Goal: Task Accomplishment & Management: Complete application form

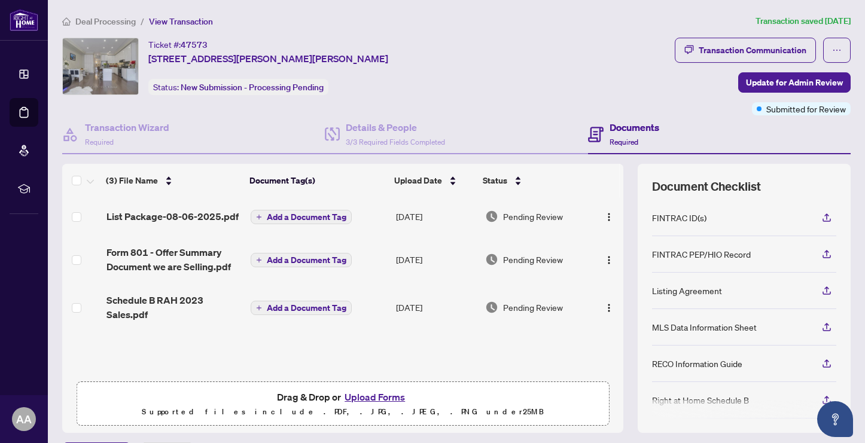
scroll to position [19, 0]
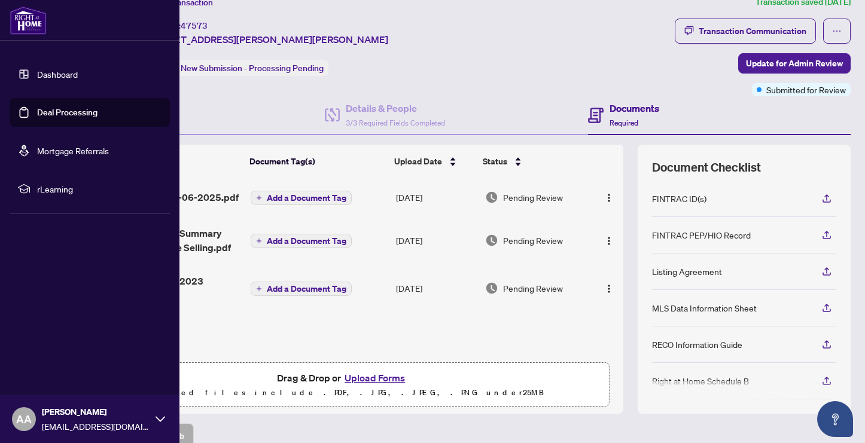
click at [37, 112] on link "Deal Processing" at bounding box center [67, 112] width 60 height 11
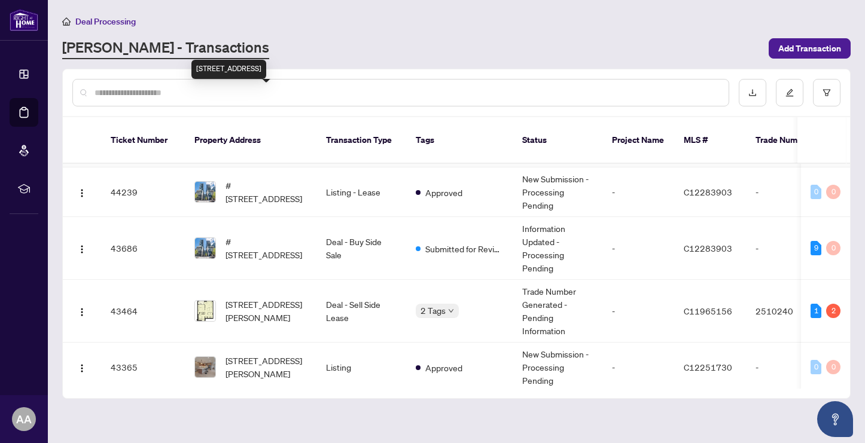
scroll to position [299, 0]
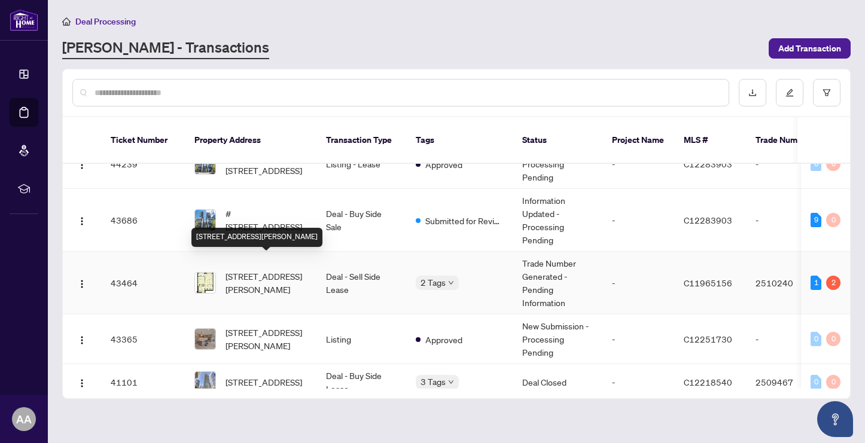
click at [268, 270] on span "4808-88 Scott St, Toronto, Ontario M5E 0A9, Canada" at bounding box center [266, 283] width 81 height 26
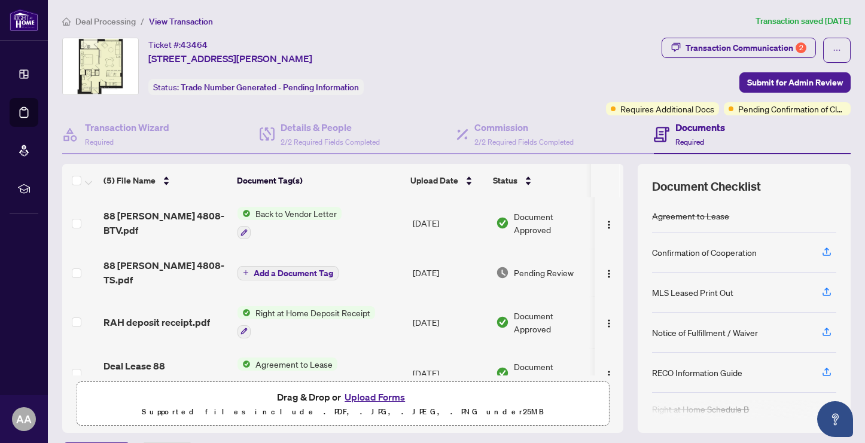
click at [306, 212] on span "Back to Vendor Letter" at bounding box center [296, 213] width 91 height 13
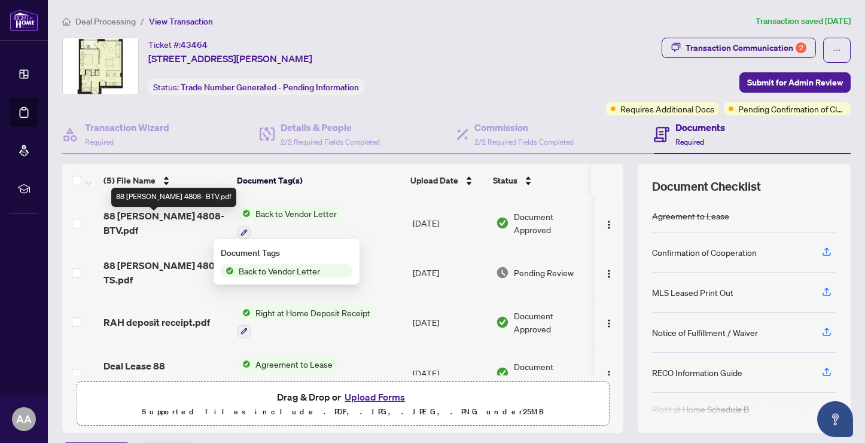
click at [139, 222] on span "88 Scott 4808- BTV.pdf" at bounding box center [166, 223] width 124 height 29
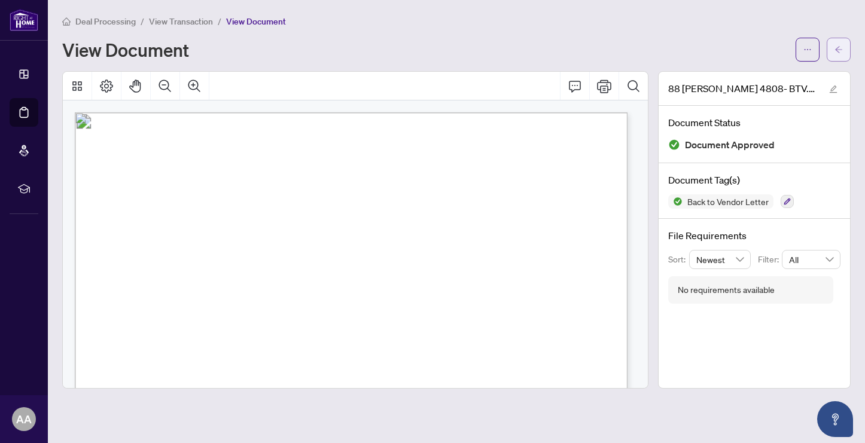
click at [841, 47] on icon "arrow-left" at bounding box center [839, 49] width 8 height 8
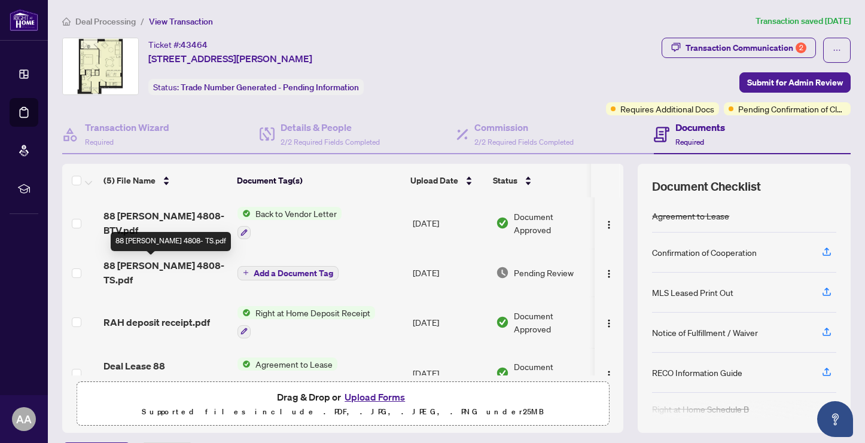
click at [152, 264] on span "88 Scott 4808- TS.pdf" at bounding box center [166, 272] width 124 height 29
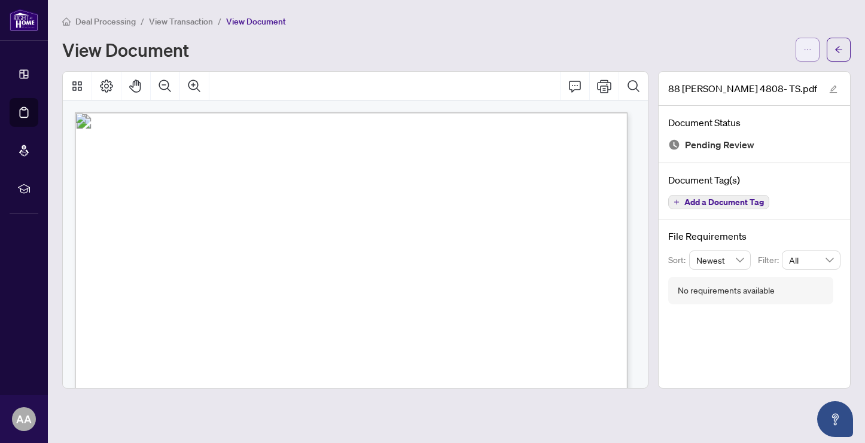
drag, startPoint x: 813, startPoint y: 52, endPoint x: 805, endPoint y: 56, distance: 8.6
click at [813, 53] on button "button" at bounding box center [808, 50] width 24 height 24
click at [751, 75] on span "Download" at bounding box center [764, 75] width 91 height 13
click at [842, 53] on button "button" at bounding box center [839, 50] width 24 height 24
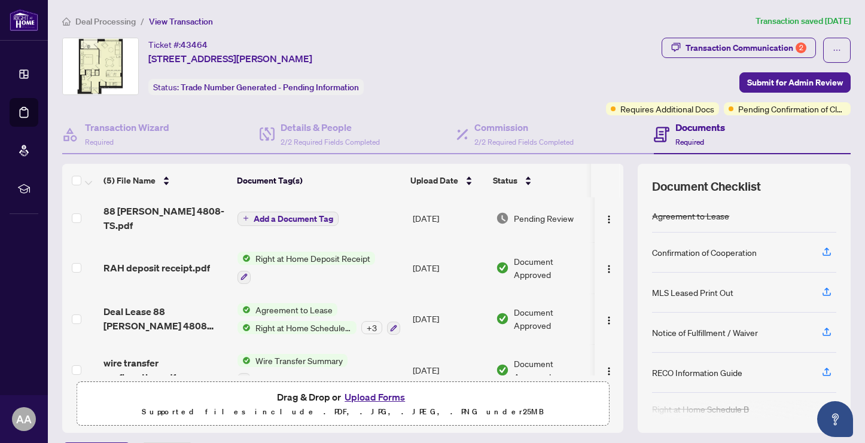
scroll to position [67, 0]
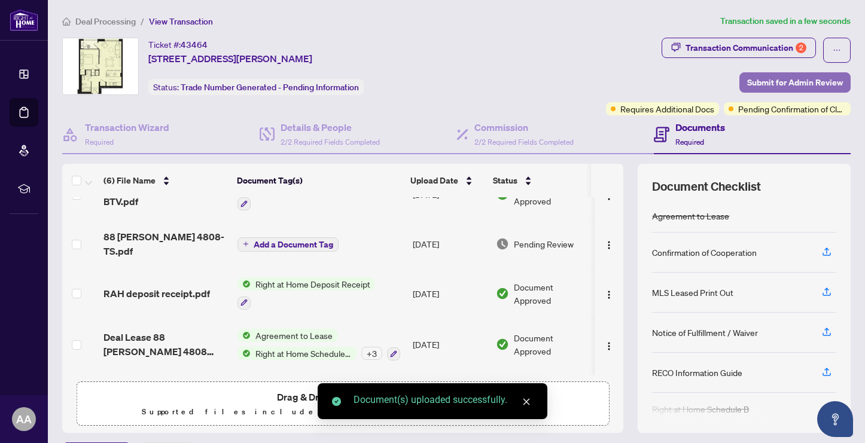
click at [803, 78] on span "Submit for Admin Review" at bounding box center [795, 82] width 96 height 19
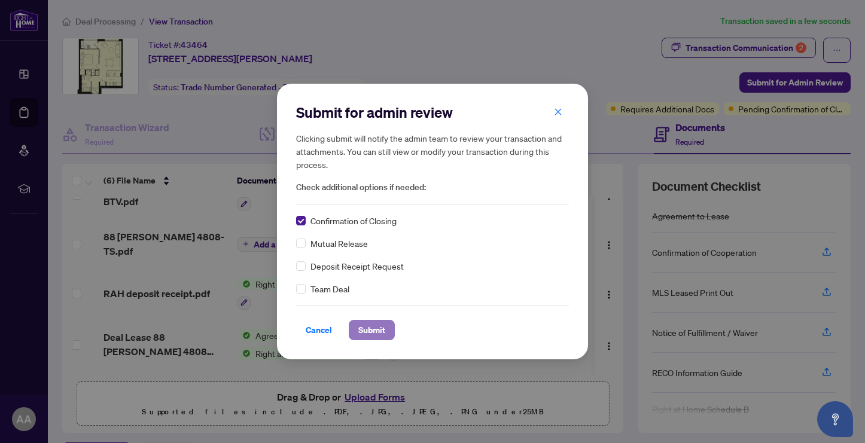
click at [370, 331] on span "Submit" at bounding box center [371, 330] width 27 height 19
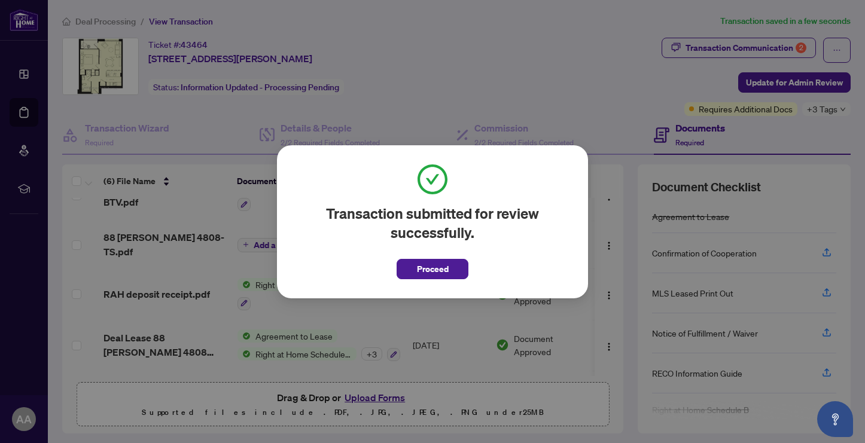
click at [424, 269] on span "Proceed" at bounding box center [433, 269] width 32 height 19
